Goal: Task Accomplishment & Management: Manage account settings

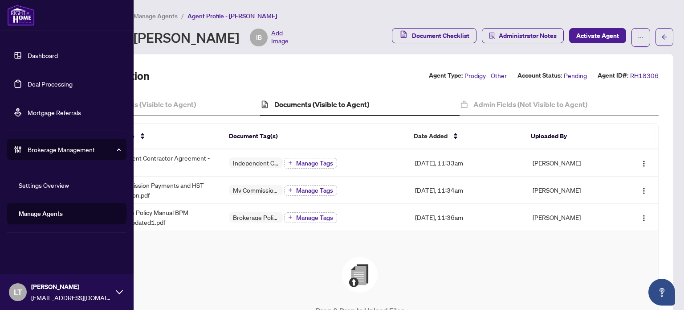
click at [32, 55] on link "Dashboard" at bounding box center [43, 55] width 30 height 8
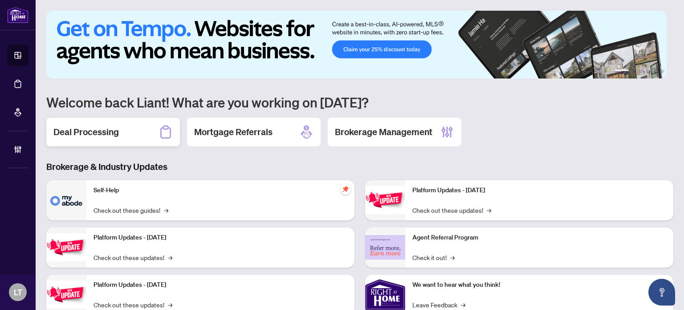
click at [113, 129] on h2 "Deal Processing" at bounding box center [85, 132] width 65 height 12
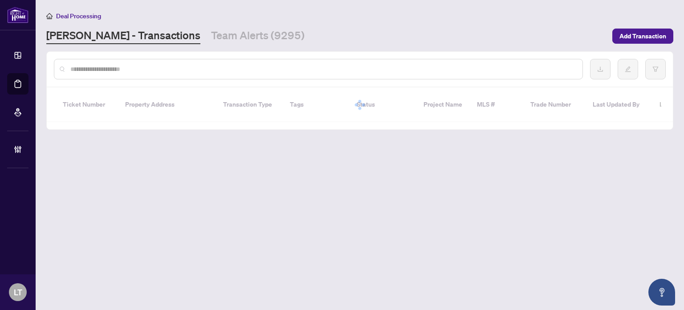
click at [102, 71] on input "text" at bounding box center [322, 69] width 505 height 10
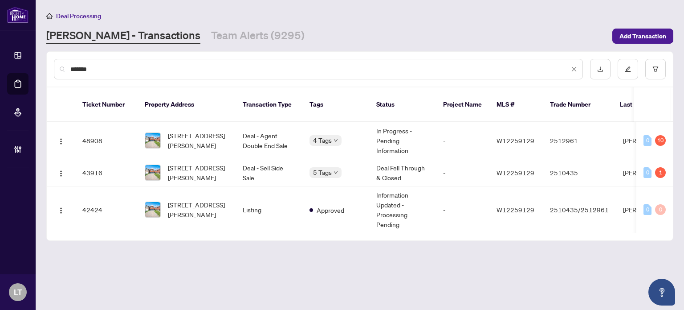
type input "*******"
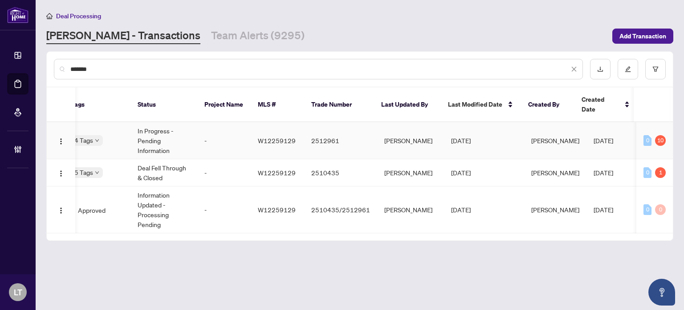
click at [141, 129] on td "In Progress - Pending Information" at bounding box center [164, 140] width 67 height 37
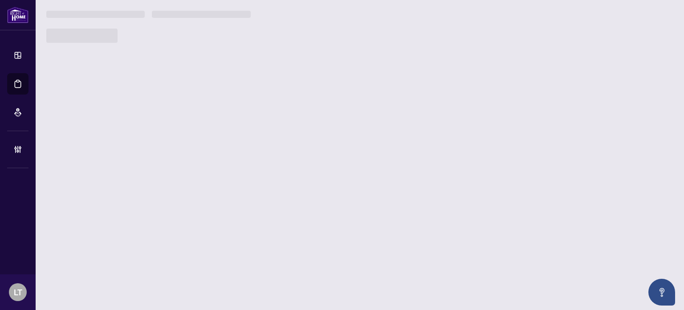
click at [141, 129] on main "Deal Processing [PERSON_NAME] - Transactions Team Alerts (9295) Add Transaction…" at bounding box center [360, 155] width 649 height 310
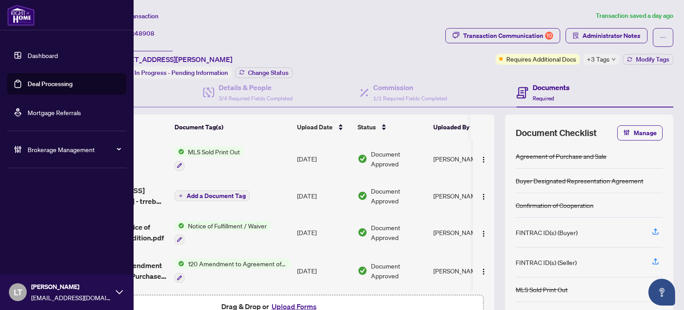
click at [21, 191] on div "Dashboard Deal Processing Mortgage Referrals Brokerage Management LT [PERSON_NA…" at bounding box center [67, 155] width 134 height 310
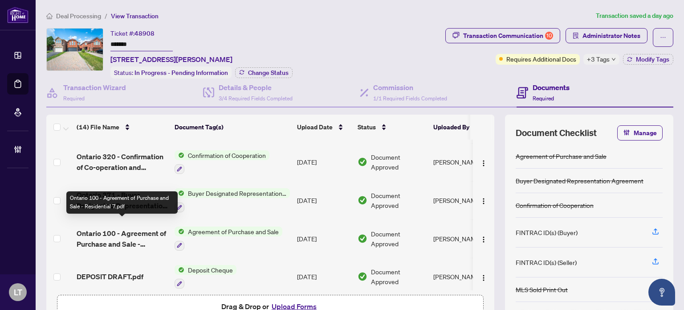
scroll to position [375, 0]
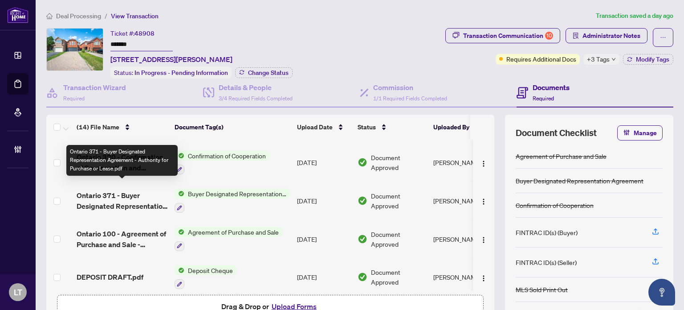
click at [128, 190] on span "Ontario 371 - Buyer Designated Representation Agreement - Authority for Purchas…" at bounding box center [122, 200] width 91 height 21
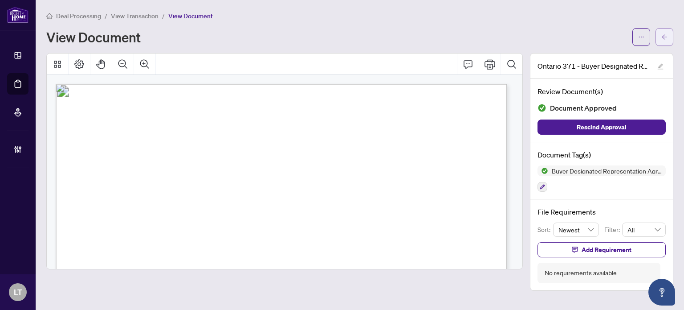
click at [666, 38] on icon "arrow-left" at bounding box center [664, 37] width 6 height 6
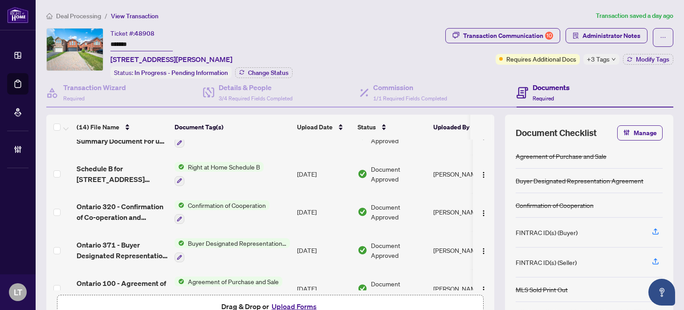
scroll to position [376, 0]
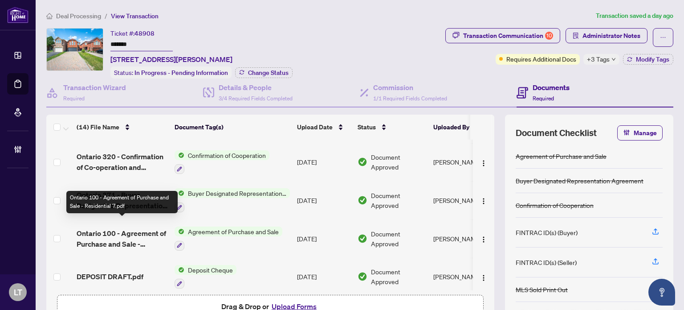
click at [122, 237] on span "Ontario 100 - Agreement of Purchase and Sale - Residential 7.pdf" at bounding box center [122, 238] width 91 height 21
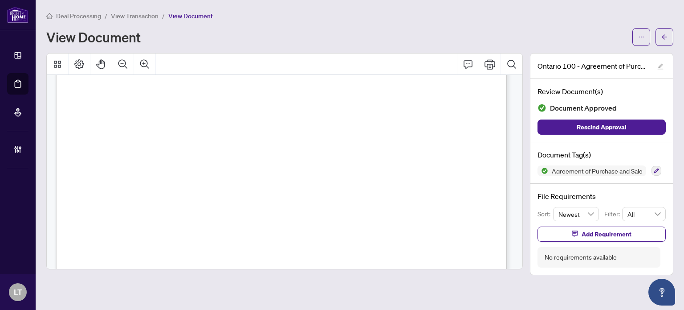
scroll to position [2573, 0]
